Goal: Communication & Community: Answer question/provide support

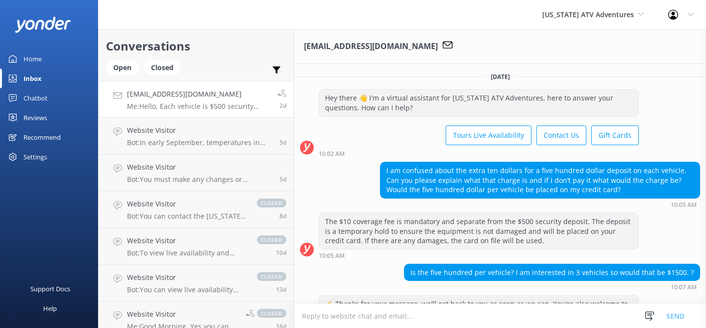
scroll to position [268, 0]
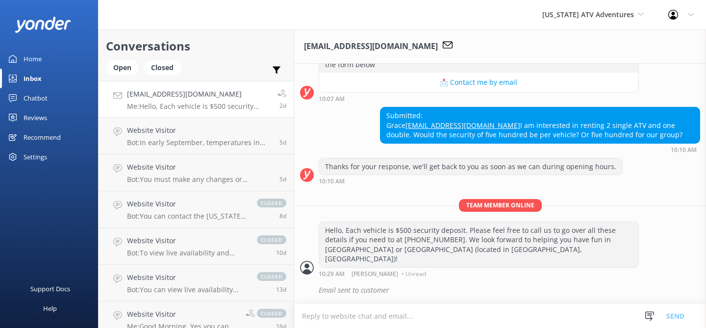
click at [33, 59] on div "Home" at bounding box center [33, 59] width 18 height 20
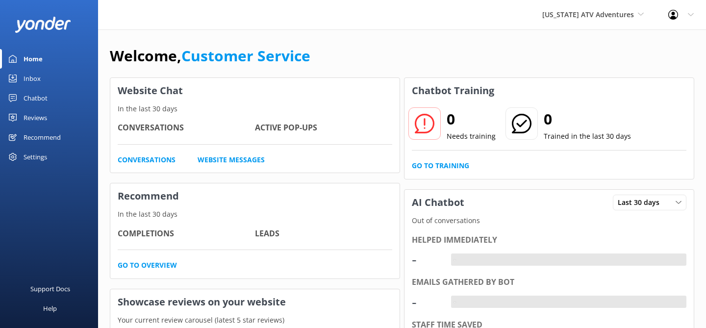
click at [34, 117] on div "Reviews" at bounding box center [36, 118] width 24 height 20
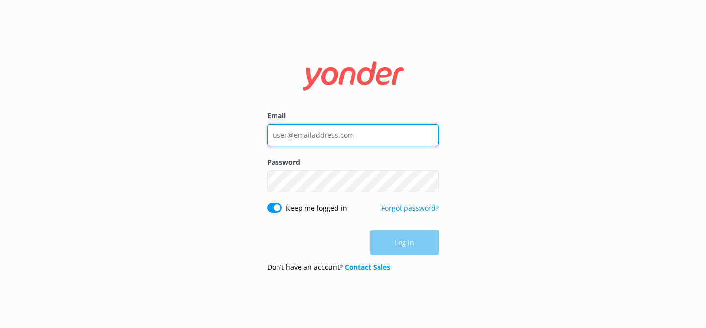
click at [289, 137] on input "Email" at bounding box center [353, 135] width 172 height 22
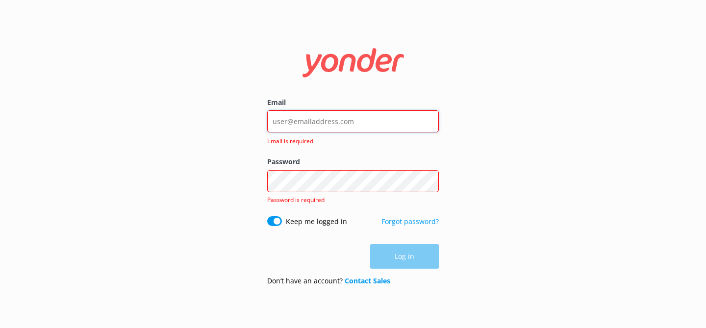
type input "[EMAIL_ADDRESS][DOMAIN_NAME]"
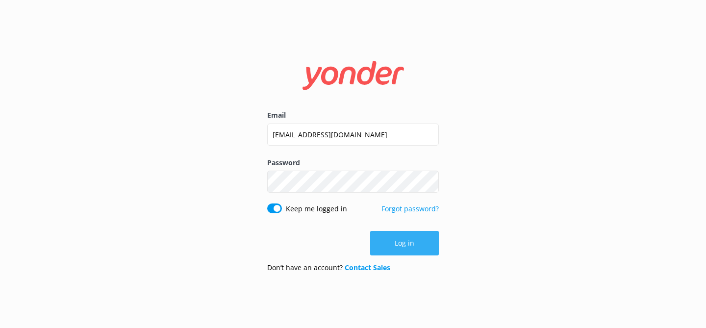
click at [406, 241] on button "Log in" at bounding box center [404, 243] width 69 height 25
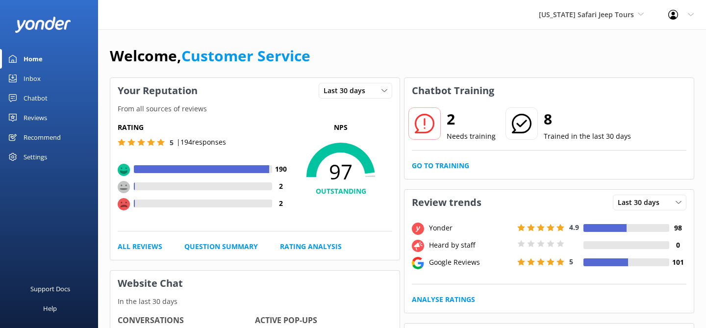
click at [34, 79] on div "Inbox" at bounding box center [32, 79] width 17 height 20
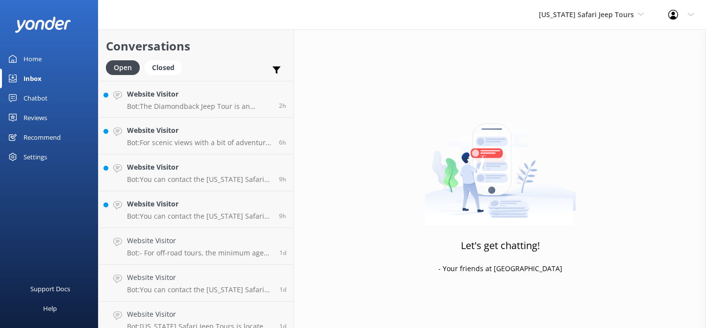
click at [37, 116] on div "Reviews" at bounding box center [36, 118] width 24 height 20
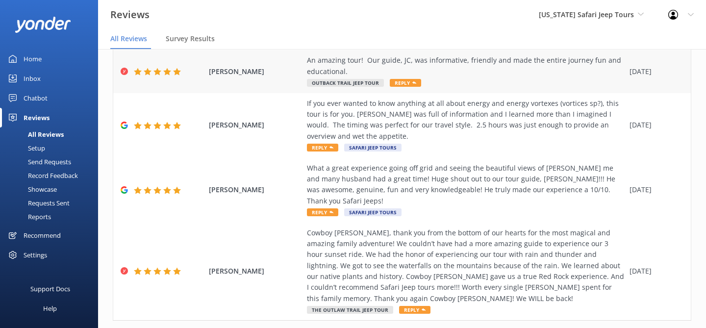
scroll to position [339, 0]
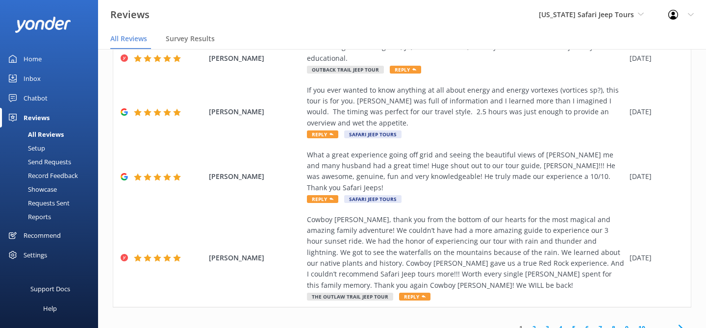
click at [536, 324] on link "2" at bounding box center [533, 328] width 13 height 9
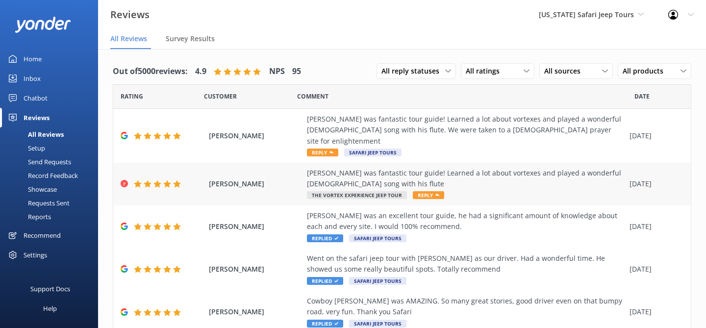
click at [507, 170] on div "[PERSON_NAME] was fantastic tour guide! Learned a lot about vortexes and played…" at bounding box center [466, 179] width 318 height 22
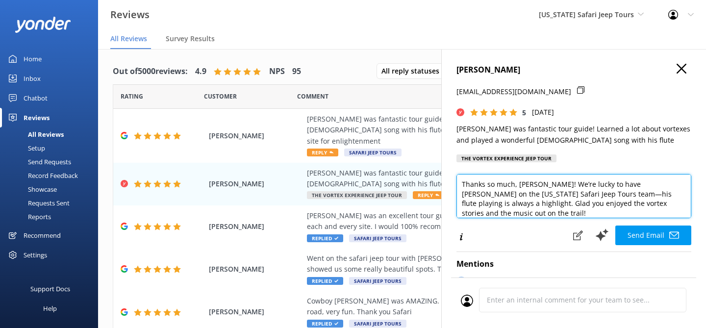
click at [667, 206] on textarea "Thanks so much, [PERSON_NAME]! We’re lucky to have [PERSON_NAME] on the [US_STA…" at bounding box center [573, 196] width 235 height 44
type textarea "Thanks so much, [PERSON_NAME]! We’re lucky to have [PERSON_NAME] on the [US_STA…"
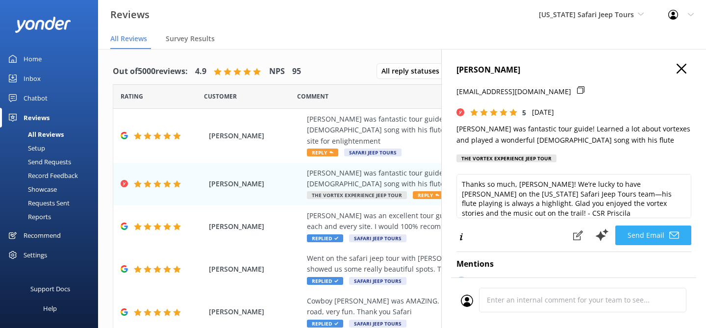
click at [640, 236] on button "Send Email" at bounding box center [653, 236] width 76 height 20
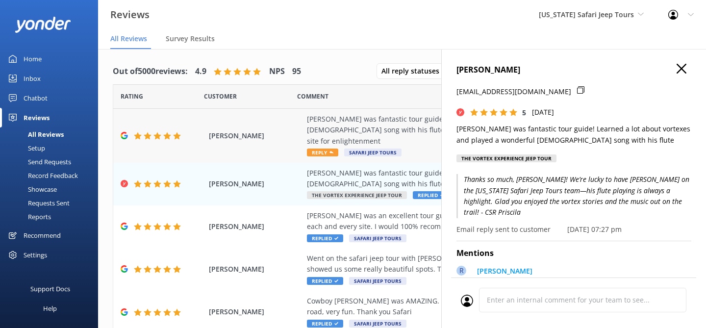
click at [421, 124] on div "[PERSON_NAME] was fantastic tour guide! Learned a lot about vortexes and played…" at bounding box center [466, 130] width 318 height 33
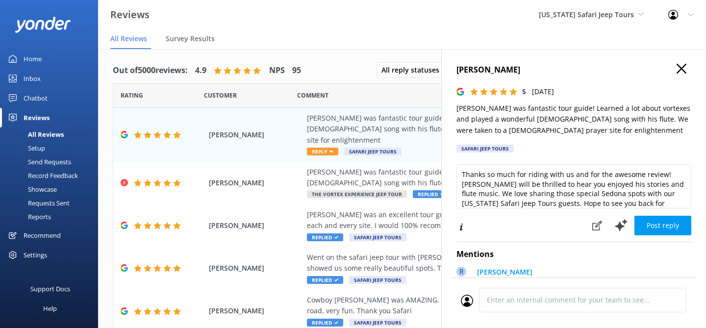
scroll to position [5, 0]
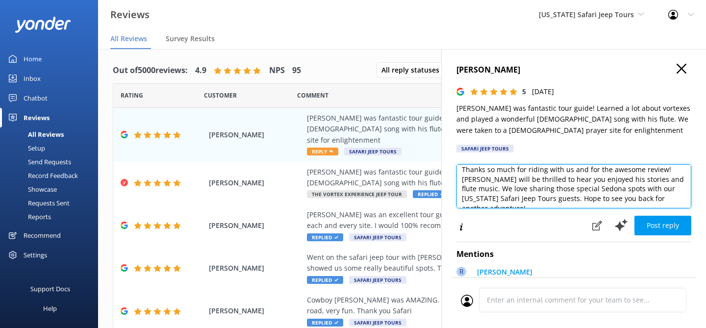
click at [662, 202] on textarea "Thanks so much for riding with us and for the awesome review! [PERSON_NAME] wil…" at bounding box center [573, 186] width 235 height 44
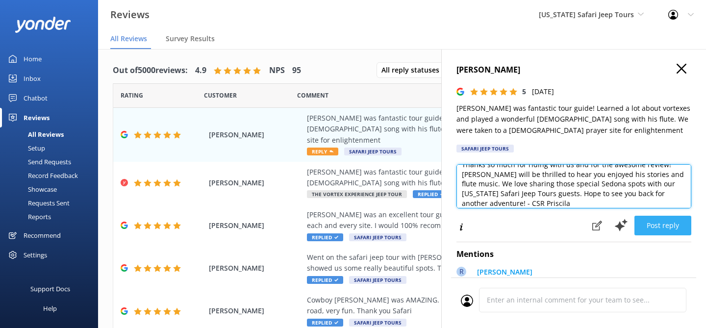
type textarea "Thanks so much for riding with us and for the awesome review! [PERSON_NAME] wil…"
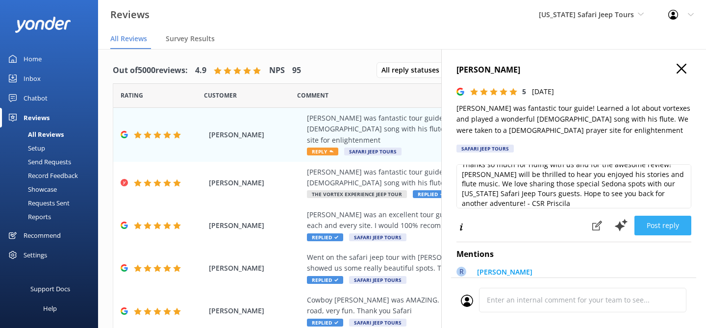
click at [653, 222] on button "Post reply" at bounding box center [662, 226] width 57 height 20
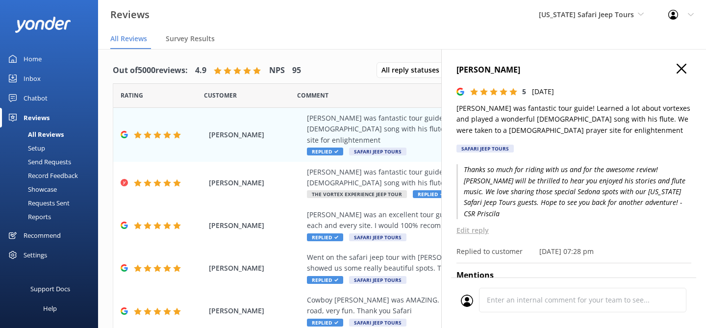
click at [681, 69] on use "button" at bounding box center [682, 69] width 10 height 10
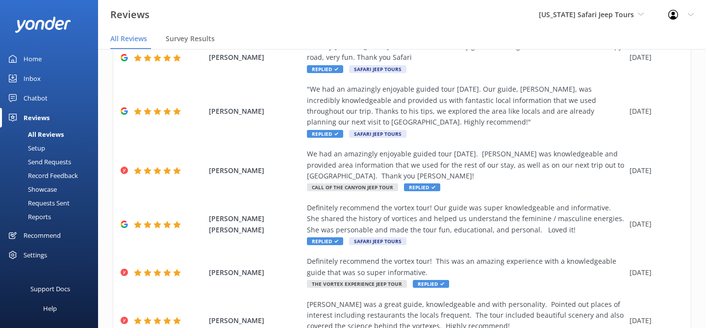
scroll to position [296, 0]
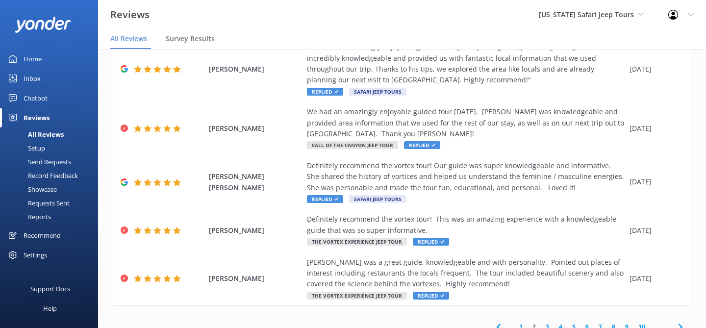
click at [524, 322] on link "1" at bounding box center [520, 326] width 13 height 9
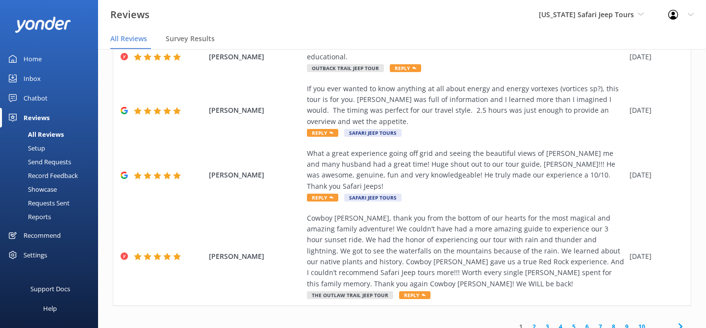
scroll to position [339, 0]
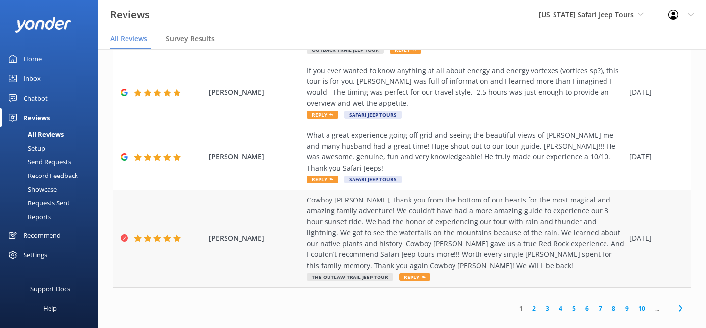
click at [493, 235] on div "Cowboy [PERSON_NAME], thank you from the bottom of our hearts for the most magi…" at bounding box center [466, 233] width 318 height 77
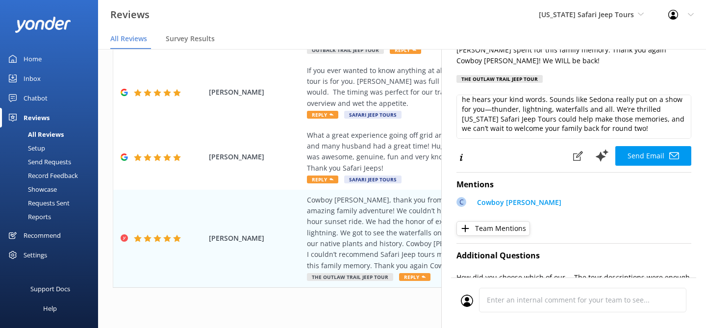
scroll to position [164, 0]
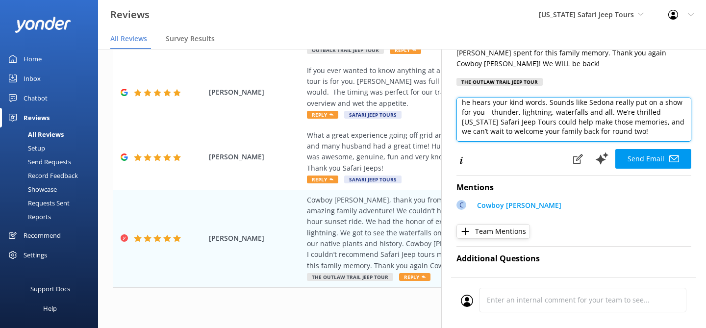
click at [559, 133] on textarea "[PERSON_NAME], thank you so much for sharing your adventure with us! Cowboy [PE…" at bounding box center [573, 120] width 235 height 44
type textarea "[PERSON_NAME], thank you so much for sharing your adventure with us! Cowboy [PE…"
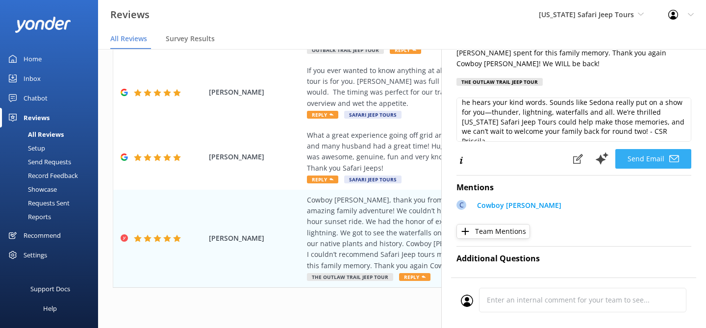
click at [643, 154] on button "Send Email" at bounding box center [653, 159] width 76 height 20
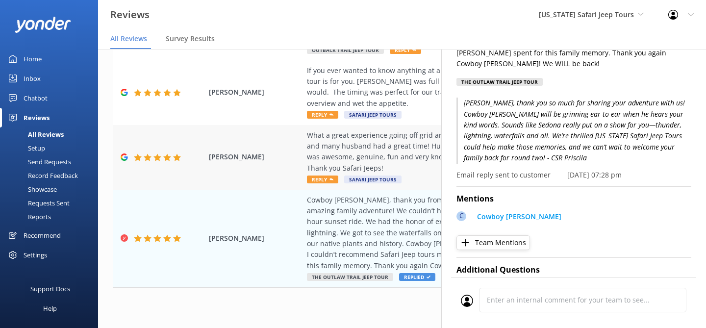
click at [390, 146] on div "What a great experience going off grid and seeing the beautiful views of [PERSO…" at bounding box center [466, 152] width 318 height 44
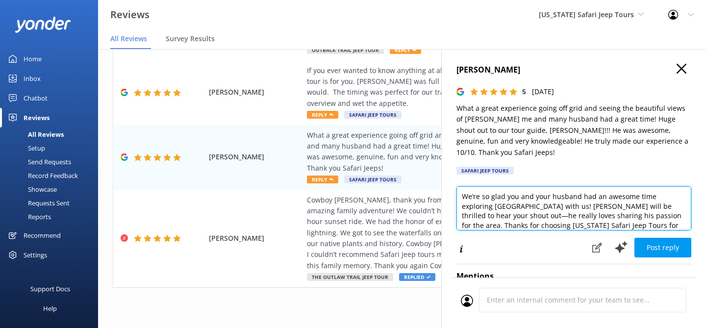
click at [507, 210] on textarea "We’re so glad you and your husband had an awesome time exploring [GEOGRAPHIC_DA…" at bounding box center [573, 208] width 235 height 44
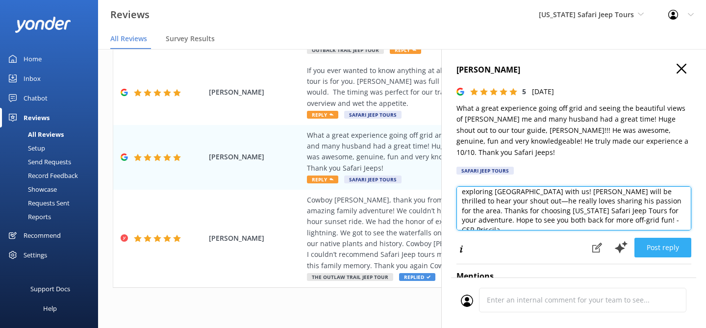
type textarea "We’re so glad you and your husband had an awesome time exploring [GEOGRAPHIC_DA…"
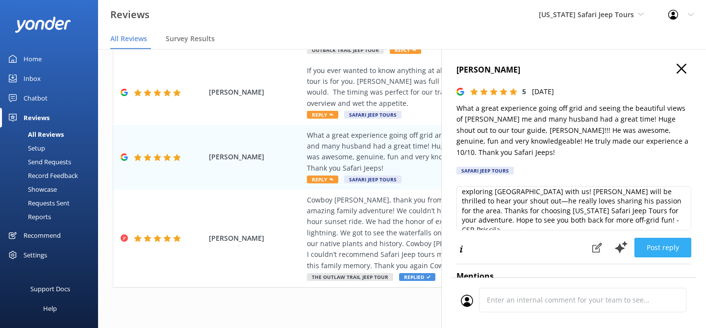
click at [663, 253] on button "Post reply" at bounding box center [662, 248] width 57 height 20
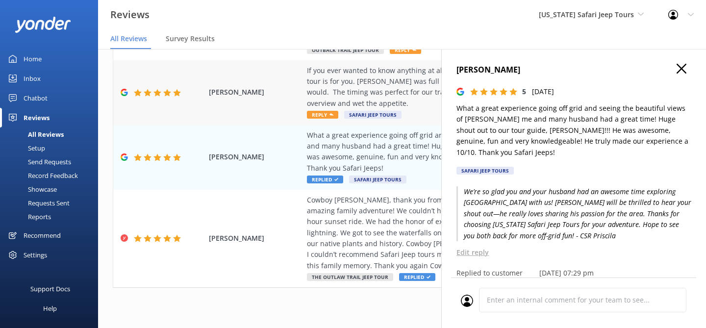
click at [420, 98] on div "If you ever wanted to know anything at all about energy and energy vortexes (vo…" at bounding box center [466, 87] width 318 height 44
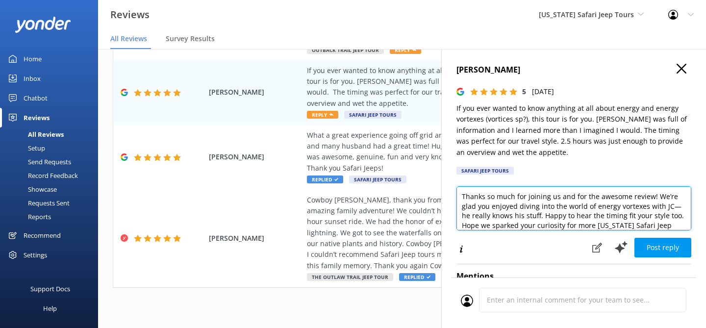
click at [627, 207] on textarea "Thanks so much for joining us and for the awesome review! We’re glad you enjoye…" at bounding box center [573, 208] width 235 height 44
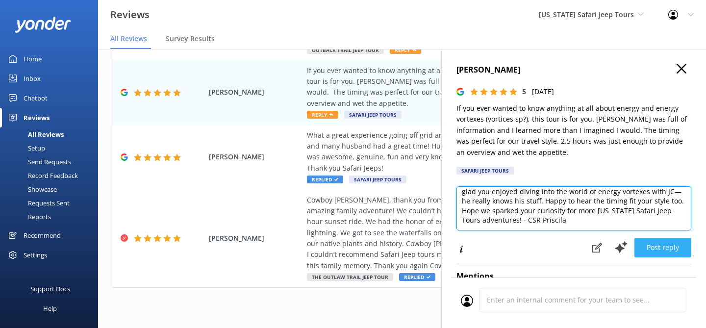
type textarea "Thanks so much for joining us and for the awesome review! We’re glad you enjoye…"
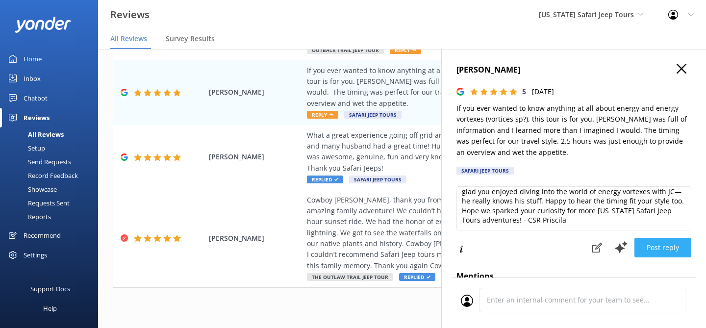
click at [645, 250] on button "Post reply" at bounding box center [662, 248] width 57 height 20
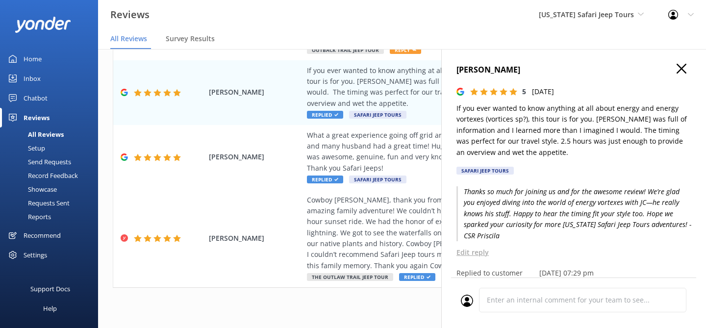
click at [682, 69] on use "button" at bounding box center [682, 69] width 10 height 10
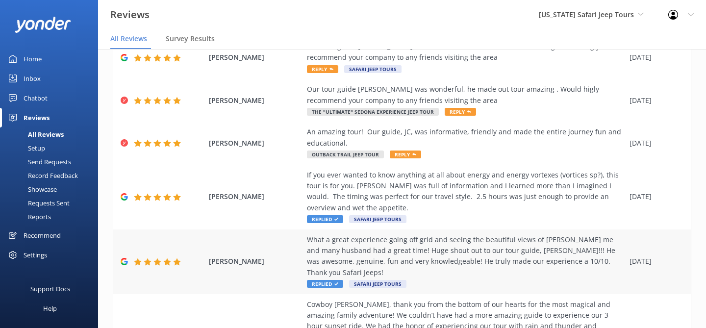
scroll to position [234, 0]
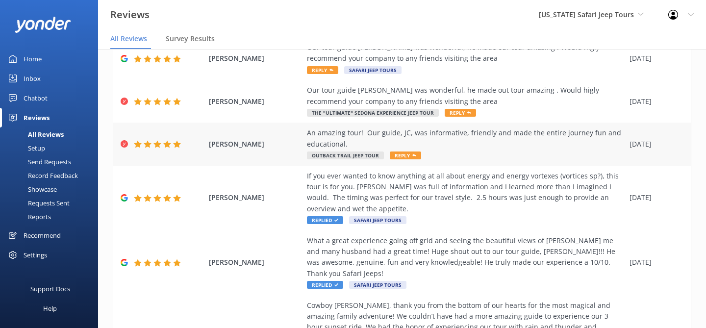
click at [502, 136] on div "An amazing tour! Our guide, JC, was informative, friendly and made the entire j…" at bounding box center [466, 138] width 318 height 22
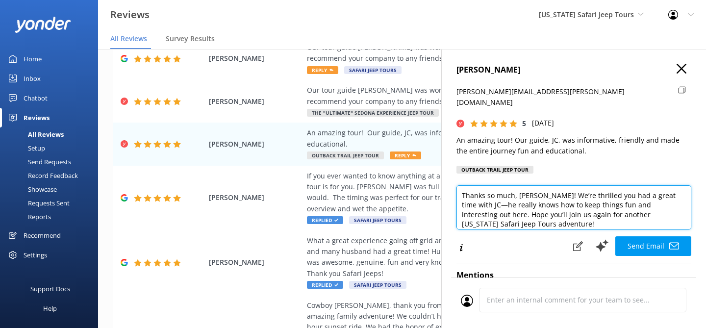
click at [679, 205] on textarea "Thanks so much, [PERSON_NAME]! We’re thrilled you had a great time with JC—he r…" at bounding box center [573, 207] width 235 height 44
type textarea "Thanks so much, [PERSON_NAME]! We’re thrilled you had a great time with JC—he r…"
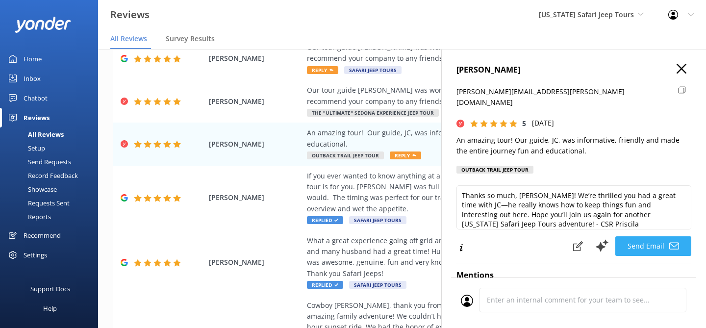
click at [648, 236] on button "Send Email" at bounding box center [653, 246] width 76 height 20
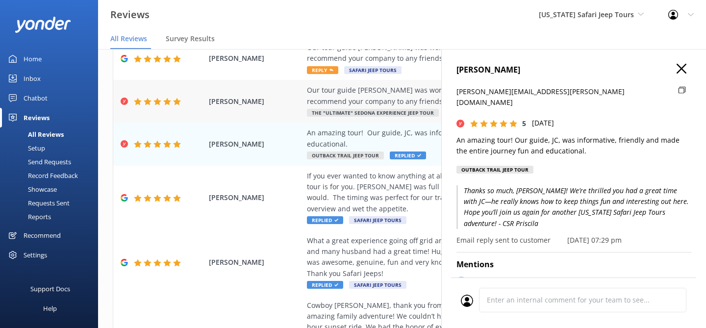
click at [393, 104] on div "Our tour guide [PERSON_NAME] was wonderful, he made out tour amazing . Would hi…" at bounding box center [466, 96] width 318 height 22
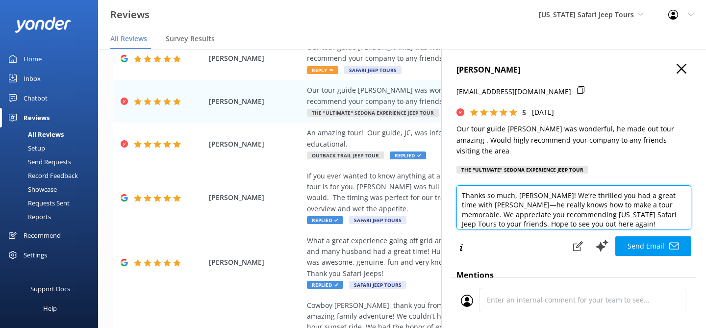
click at [533, 222] on textarea "Thanks so much, [PERSON_NAME]! We’re thrilled you had a great time with [PERSON…" at bounding box center [573, 207] width 235 height 44
type textarea "Thanks so much, [PERSON_NAME]! We’re thrilled you had a great time with [PERSON…"
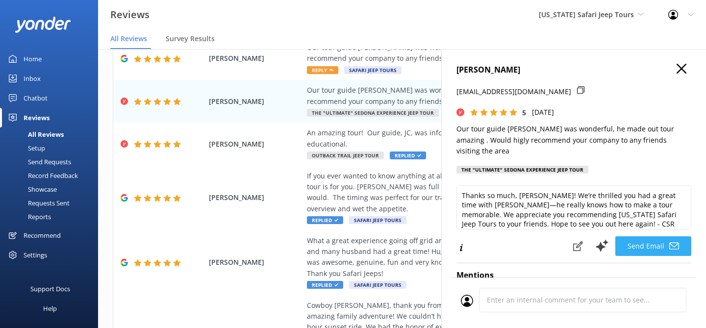
click at [652, 247] on button "Send Email" at bounding box center [653, 246] width 76 height 20
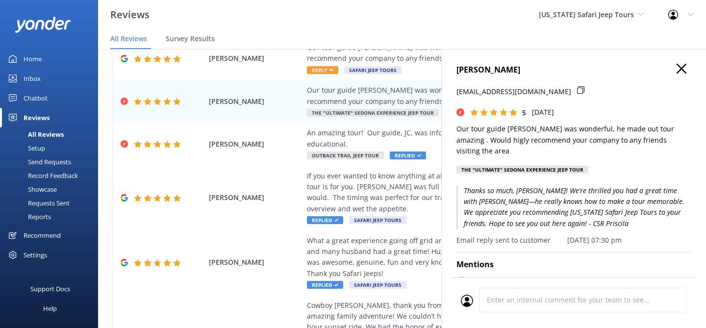
click at [682, 68] on use "button" at bounding box center [682, 69] width 10 height 10
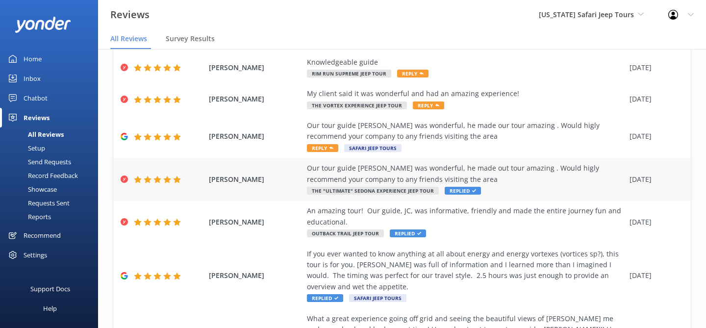
scroll to position [148, 0]
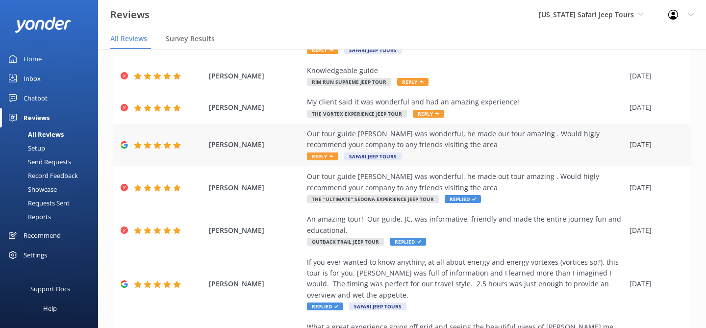
click at [440, 152] on div "Our tour guide [PERSON_NAME] was wonderful, he made our tour amazing . Would hi…" at bounding box center [466, 144] width 318 height 33
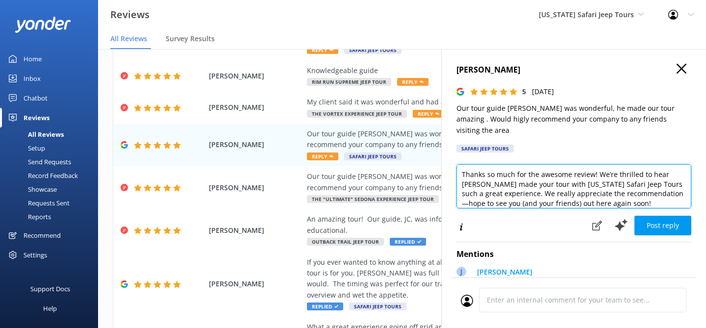
click at [610, 194] on textarea "Thanks so much for the awesome review! We’re thrilled to hear [PERSON_NAME] mad…" at bounding box center [573, 186] width 235 height 44
type textarea "Thanks so much for the awesome review! We’re thrilled to hear [PERSON_NAME] mad…"
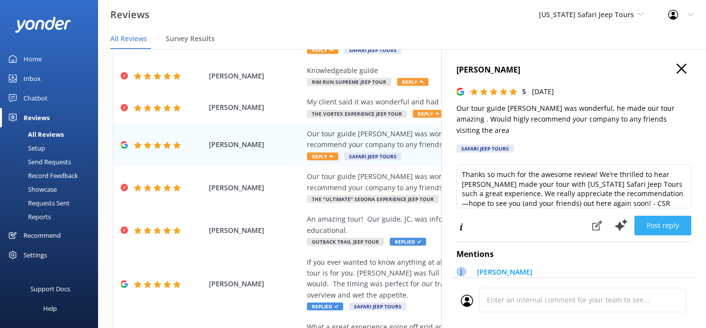
click at [659, 216] on button "Post reply" at bounding box center [662, 226] width 57 height 20
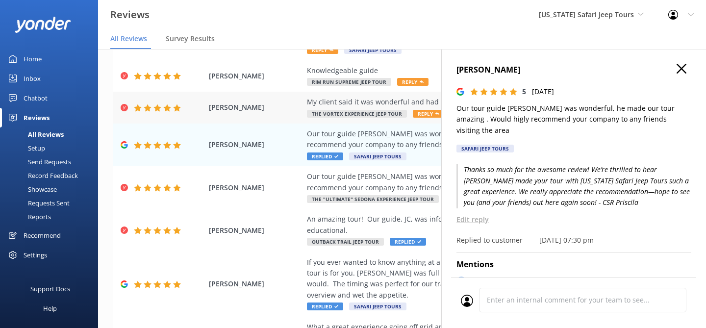
click at [356, 100] on div "My client said it was wonderful and had an amazing experience!" at bounding box center [466, 102] width 318 height 11
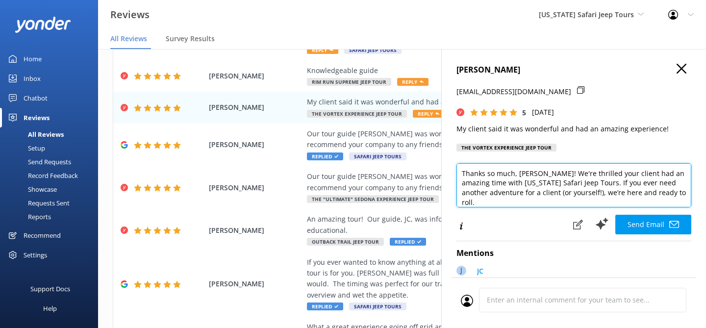
click at [669, 203] on textarea "Thanks so much, [PERSON_NAME]! We're thrilled your client had an amazing time w…" at bounding box center [573, 185] width 235 height 44
type textarea "Thanks so much, [PERSON_NAME]! We're thrilled your client had an amazing time w…"
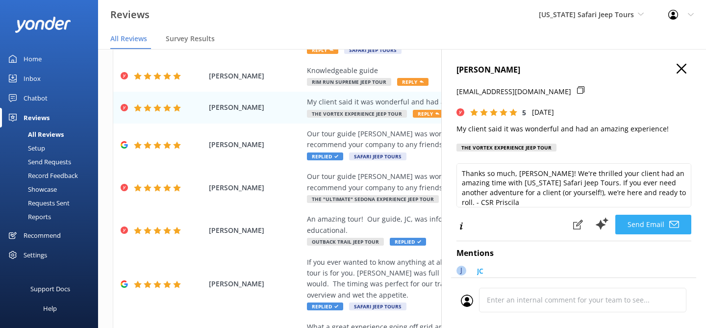
click at [641, 234] on button "Send Email" at bounding box center [653, 225] width 76 height 20
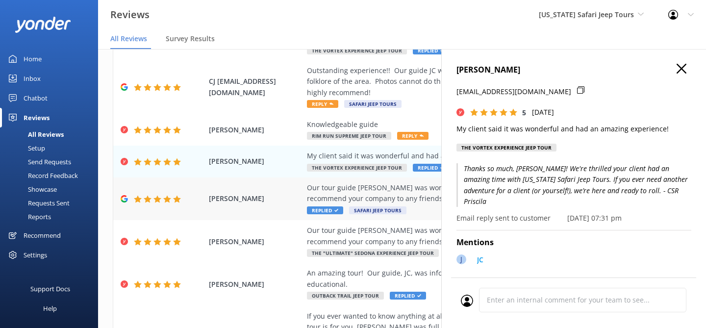
scroll to position [78, 0]
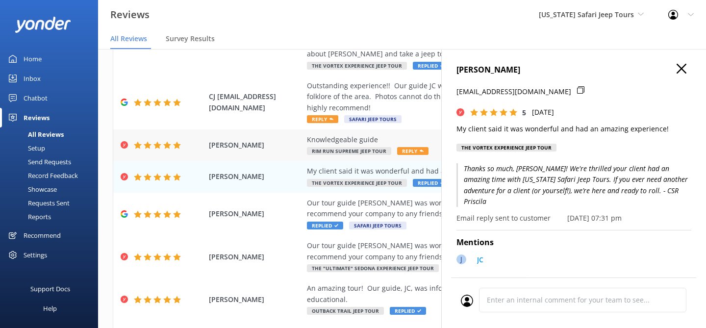
click at [366, 142] on div "Knowledgeable guide" at bounding box center [466, 139] width 318 height 11
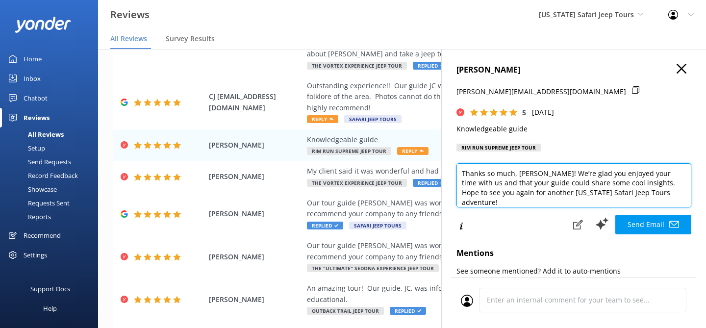
click at [633, 194] on textarea "Thanks so much, [PERSON_NAME]! We’re glad you enjoyed your time with us and tha…" at bounding box center [573, 185] width 235 height 44
type textarea "Thanks so much, [PERSON_NAME]! We’re glad you enjoyed your time with us and tha…"
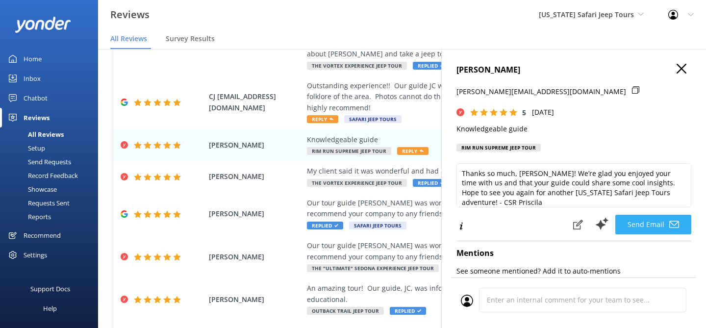
click at [647, 218] on button "Send Email" at bounding box center [653, 225] width 76 height 20
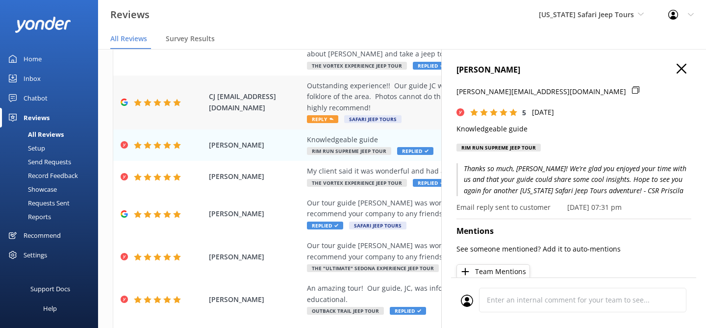
click at [402, 93] on div "Outstanding experience!! Our guide JC was so knowledgeable about the history, g…" at bounding box center [466, 96] width 318 height 33
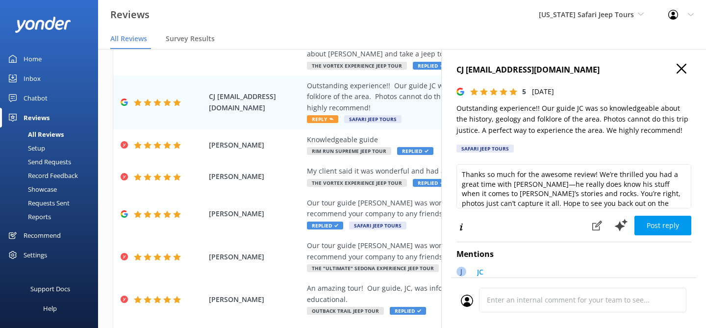
scroll to position [15, 0]
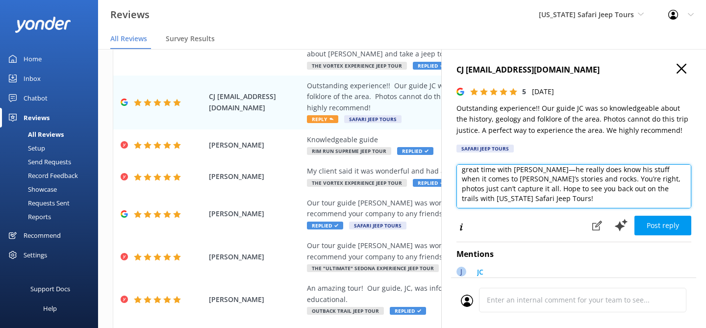
click at [514, 199] on textarea "Thanks so much for the awesome review! We’re thrilled you had a great time with…" at bounding box center [573, 186] width 235 height 44
type textarea "Thanks so much for the awesome review! We’re thrilled you had a great time with…"
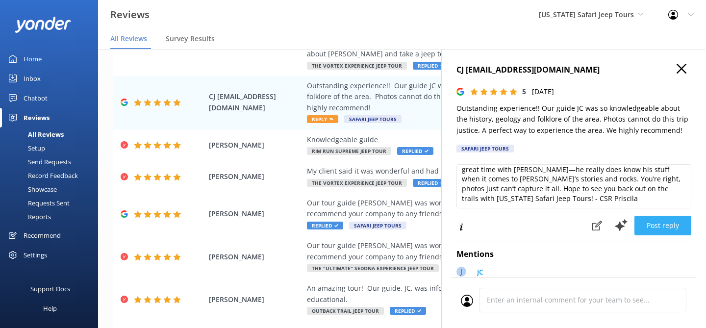
click at [673, 230] on button "Post reply" at bounding box center [662, 226] width 57 height 20
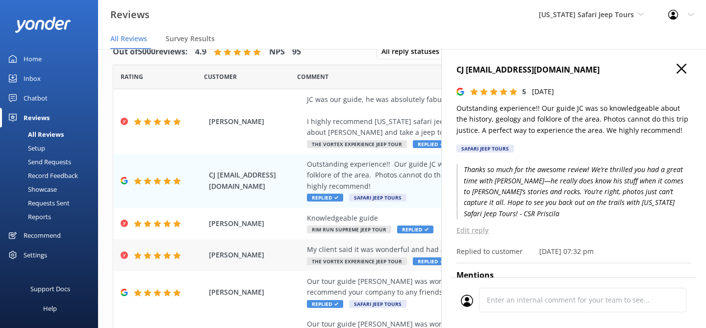
scroll to position [0, 0]
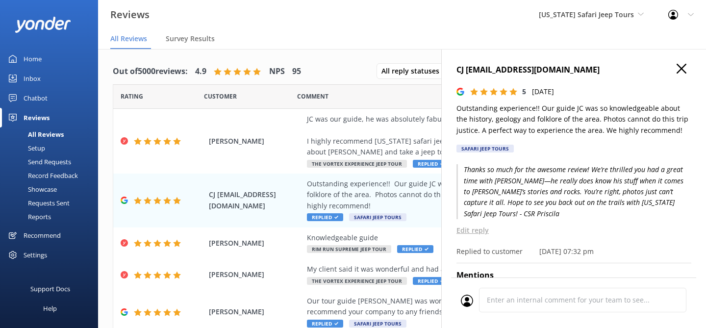
click at [681, 68] on use "button" at bounding box center [682, 69] width 10 height 10
